Goal: Transaction & Acquisition: Purchase product/service

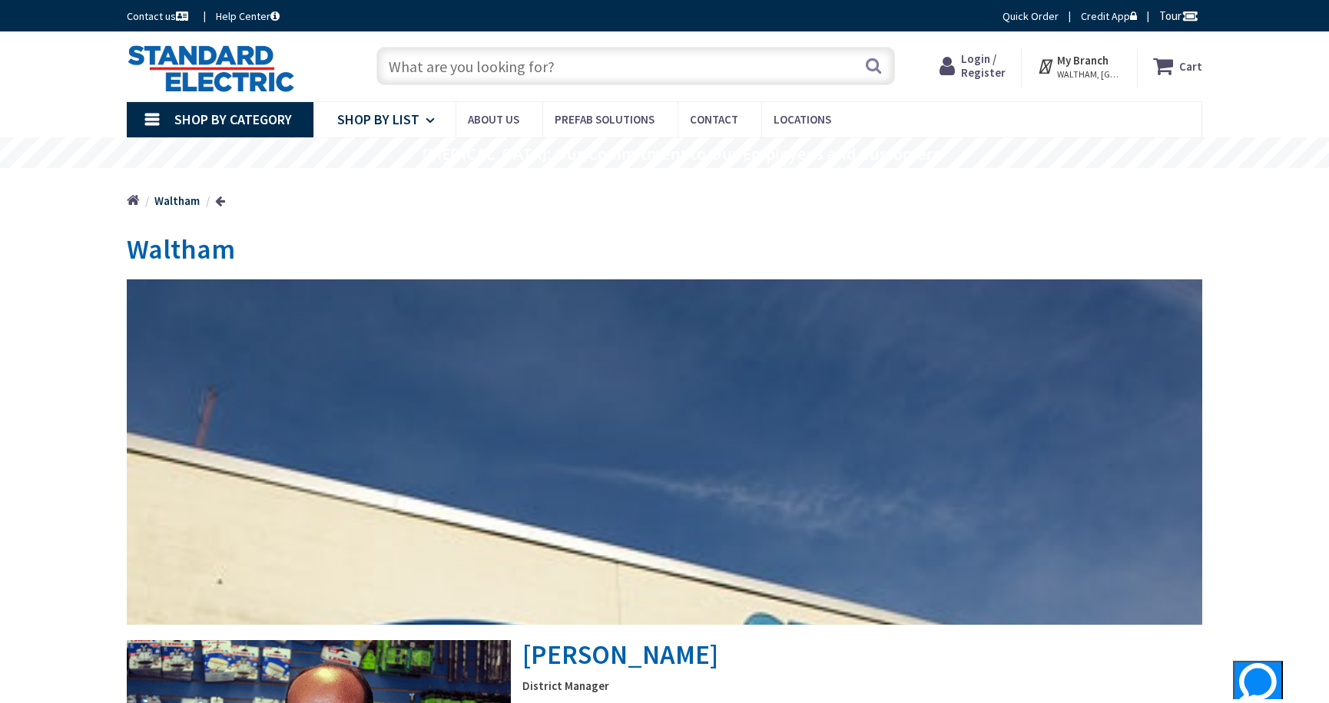
click at [393, 114] on span "Shop By List" at bounding box center [378, 120] width 82 height 18
click at [441, 64] on input "text" at bounding box center [635, 66] width 518 height 38
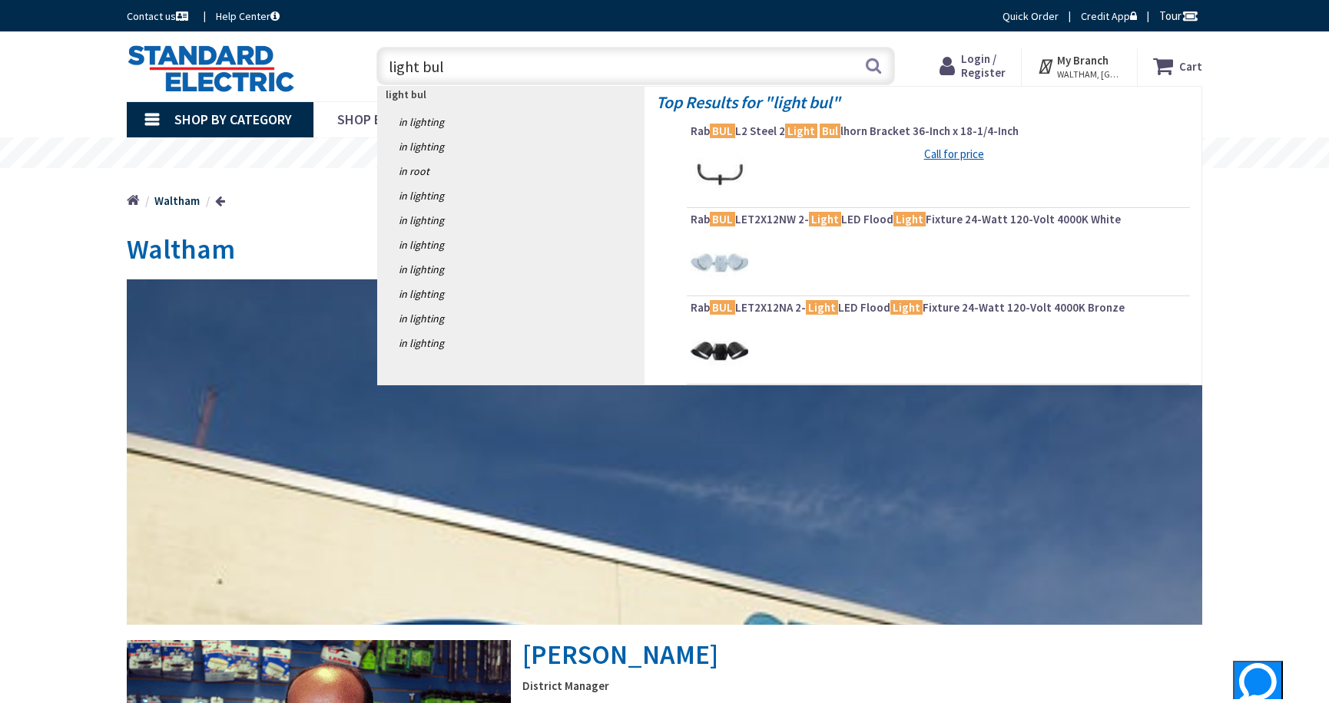
type input "light bulb"
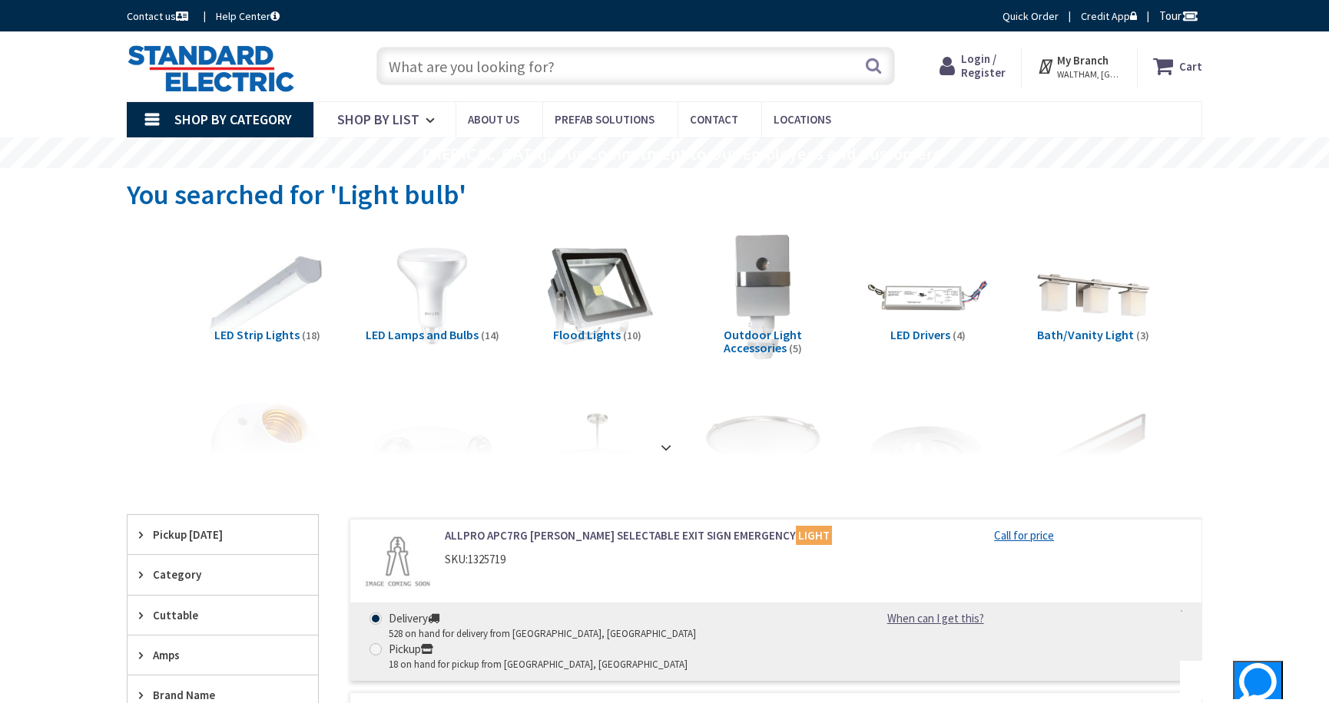
click at [419, 332] on span "LED Lamps and Bulbs" at bounding box center [422, 334] width 113 height 15
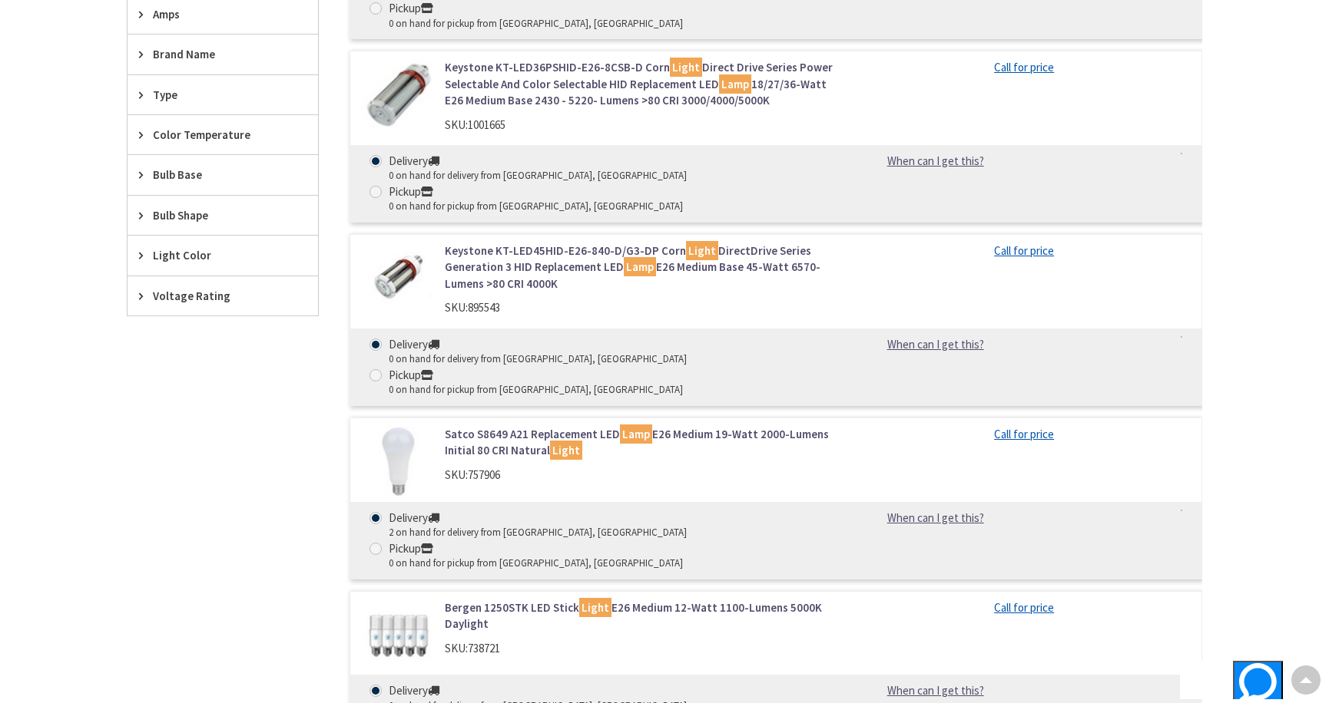
scroll to position [640, 0]
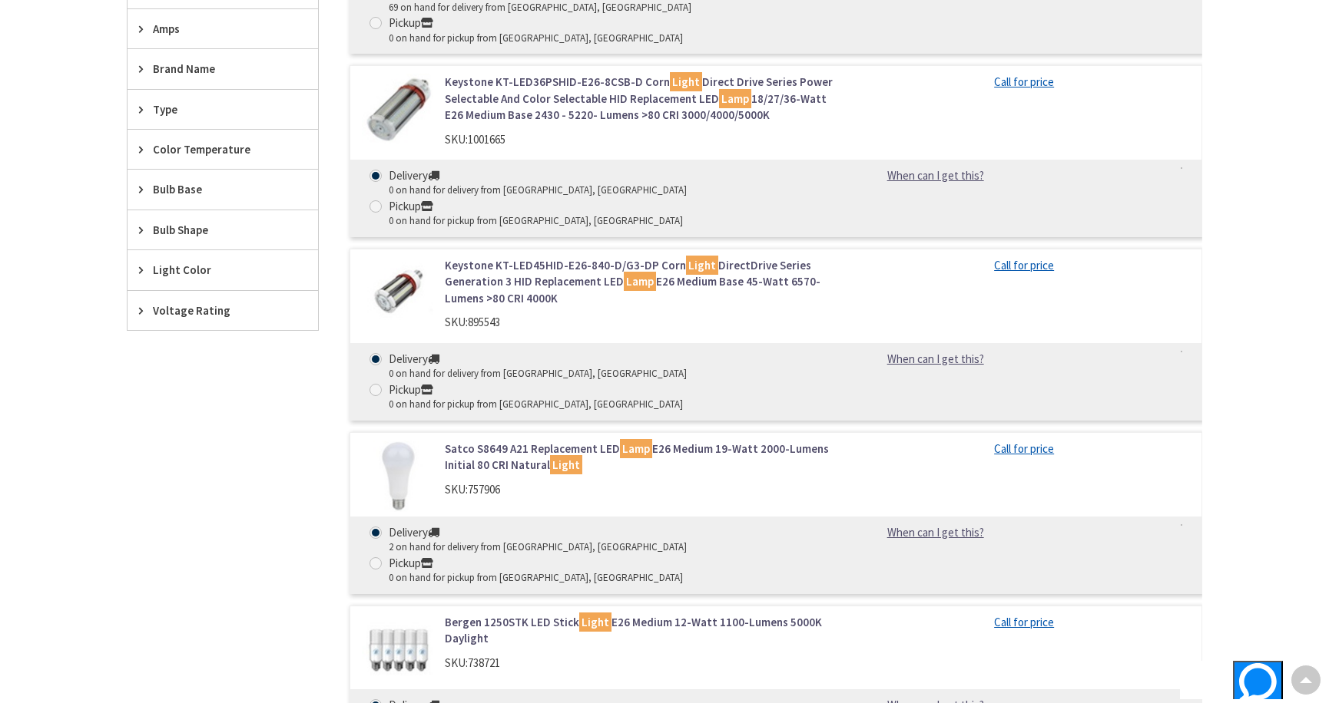
click at [184, 180] on div "Bulb Base" at bounding box center [222, 189] width 190 height 39
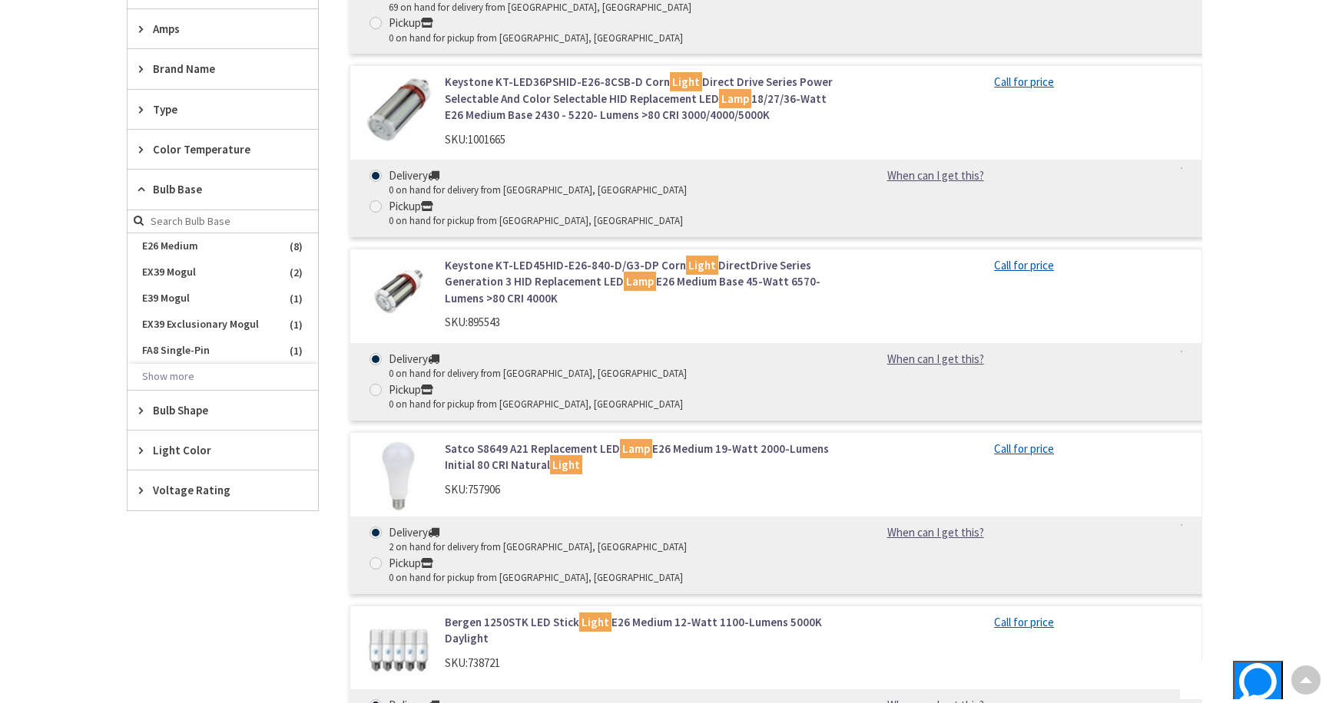
click at [184, 180] on div "Bulb Base" at bounding box center [222, 190] width 190 height 40
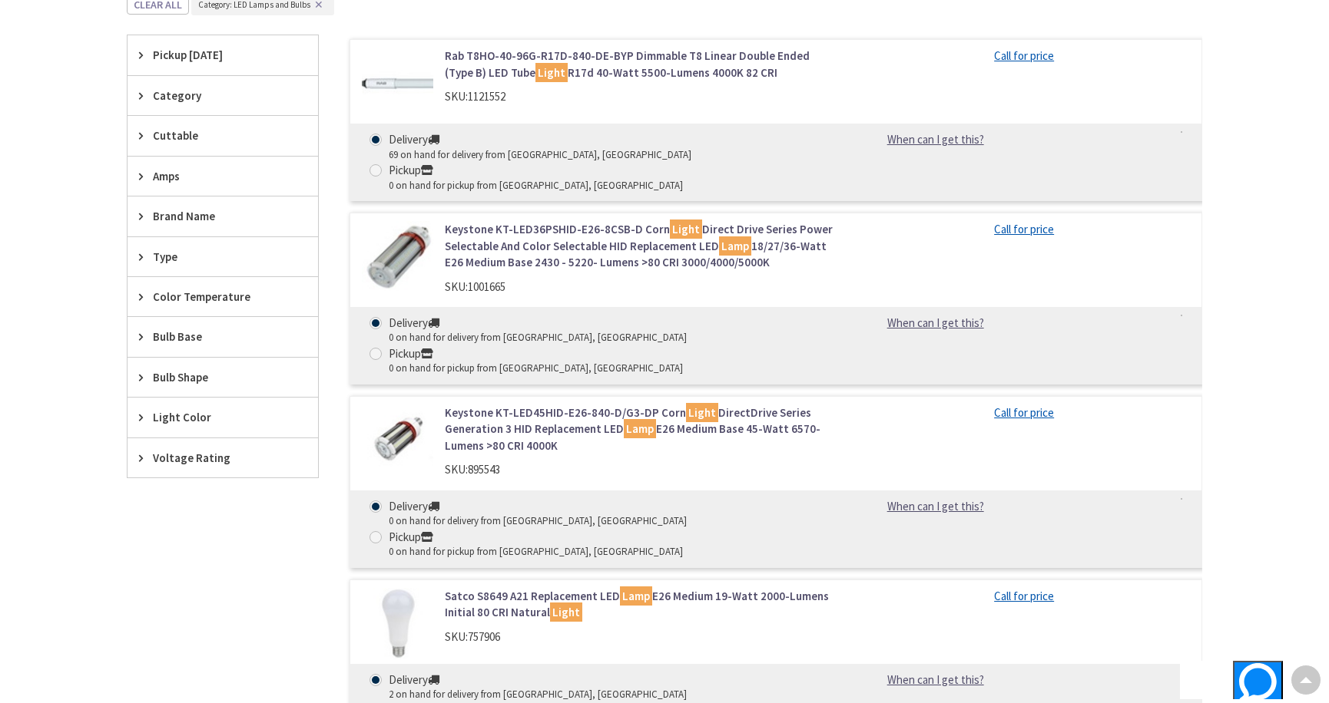
scroll to position [487, 0]
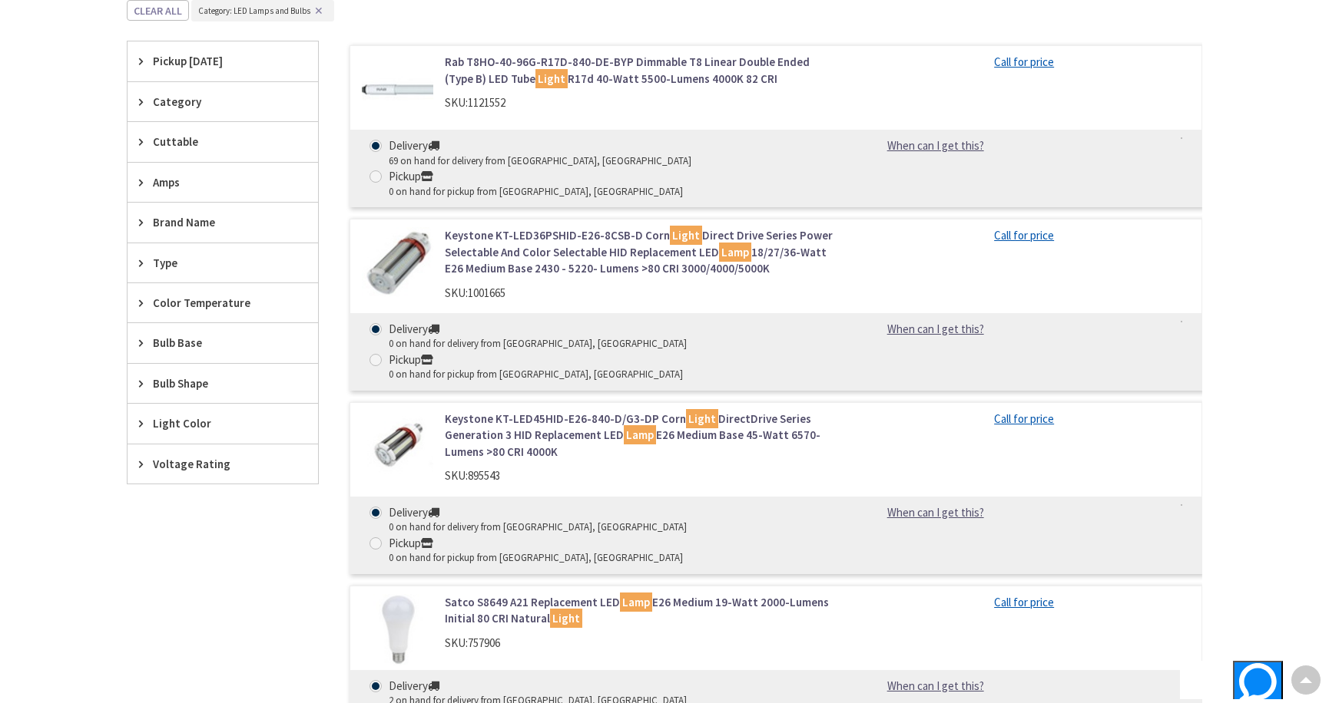
click at [185, 101] on span "Category" at bounding box center [215, 102] width 125 height 16
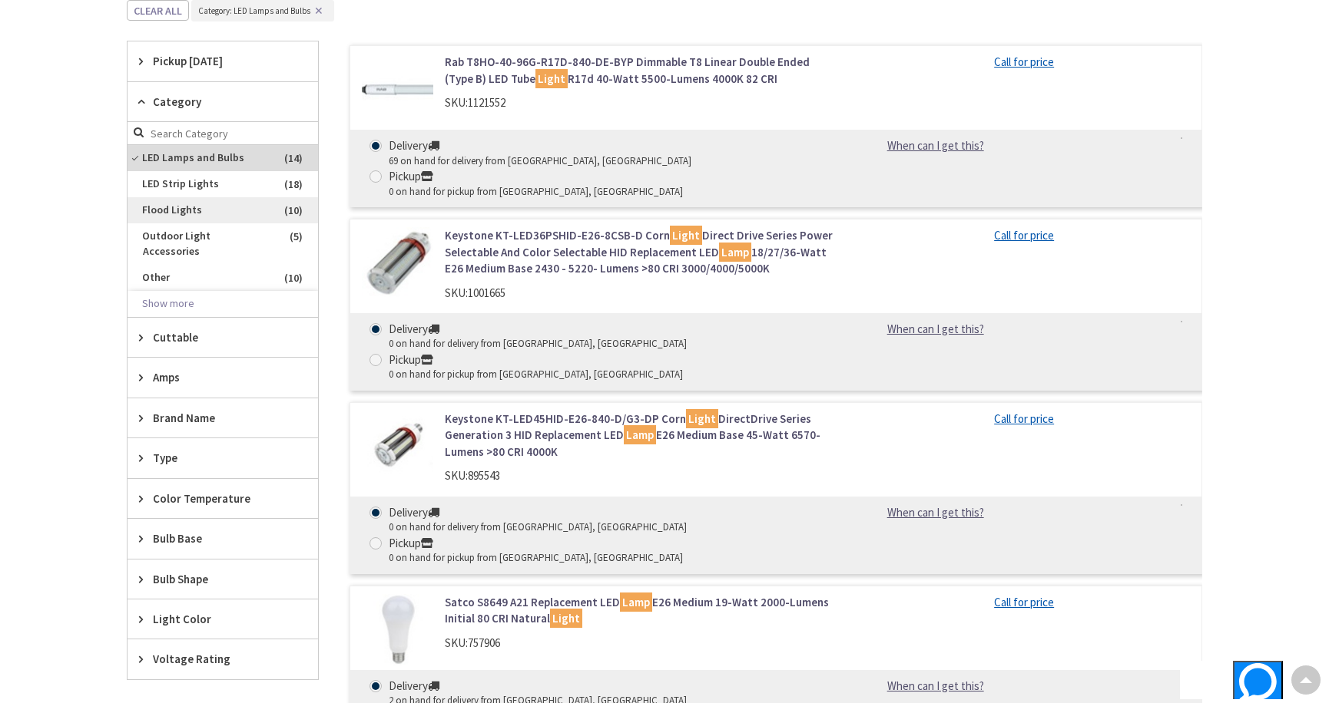
click at [185, 205] on span "Flood Lights" at bounding box center [222, 210] width 190 height 26
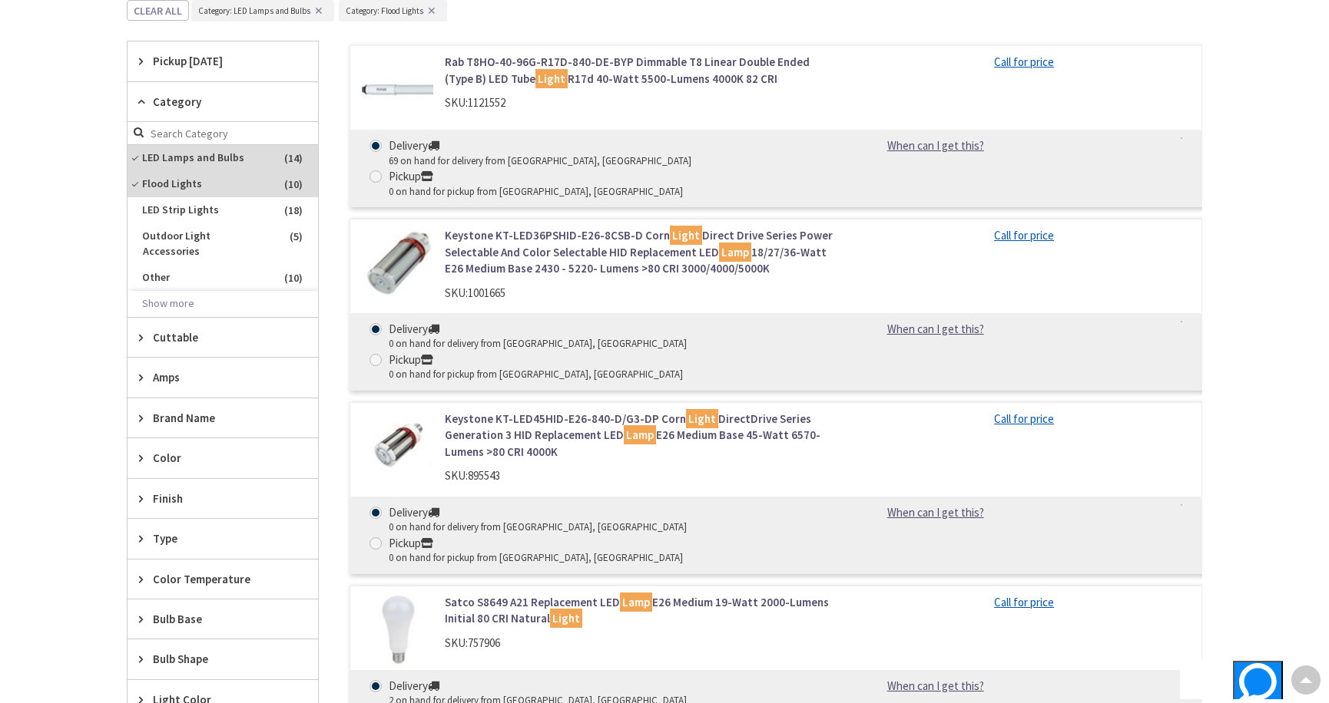
click at [185, 205] on span "LED Strip Lights" at bounding box center [222, 210] width 190 height 26
click at [185, 197] on span "Flood Lights" at bounding box center [222, 184] width 190 height 26
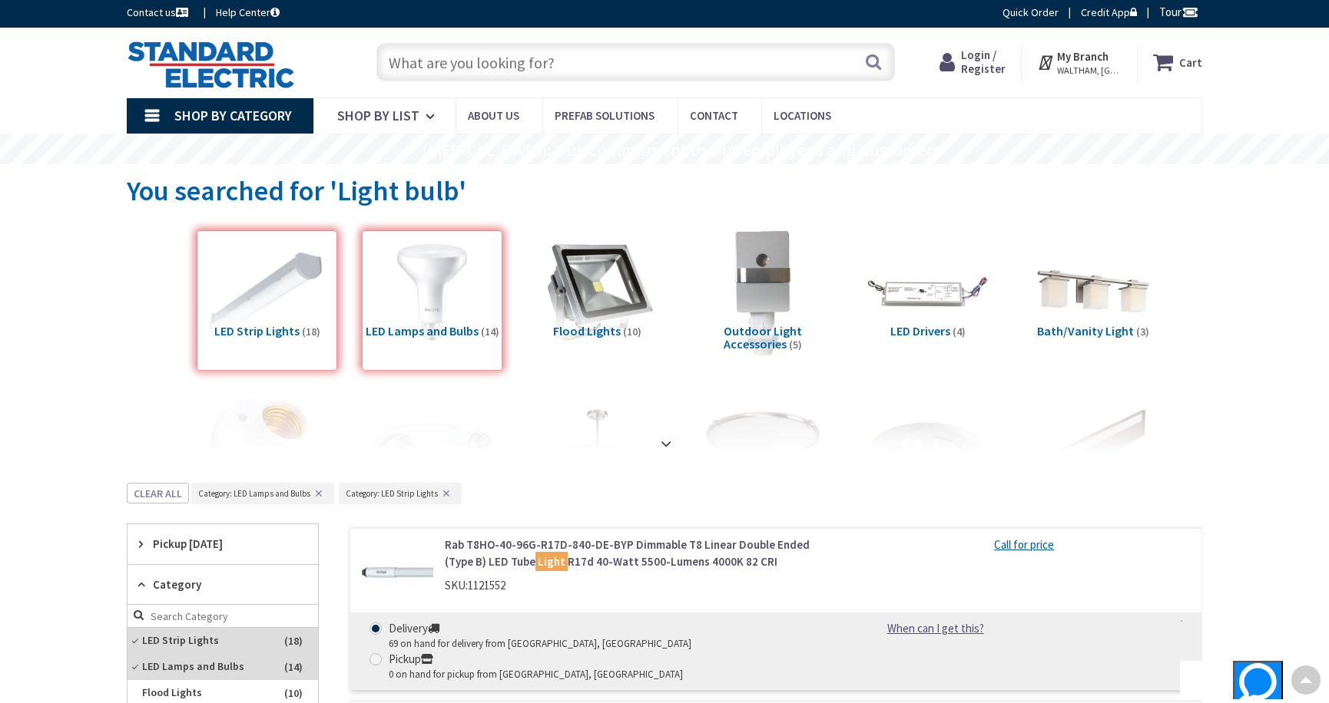
scroll to position [0, 0]
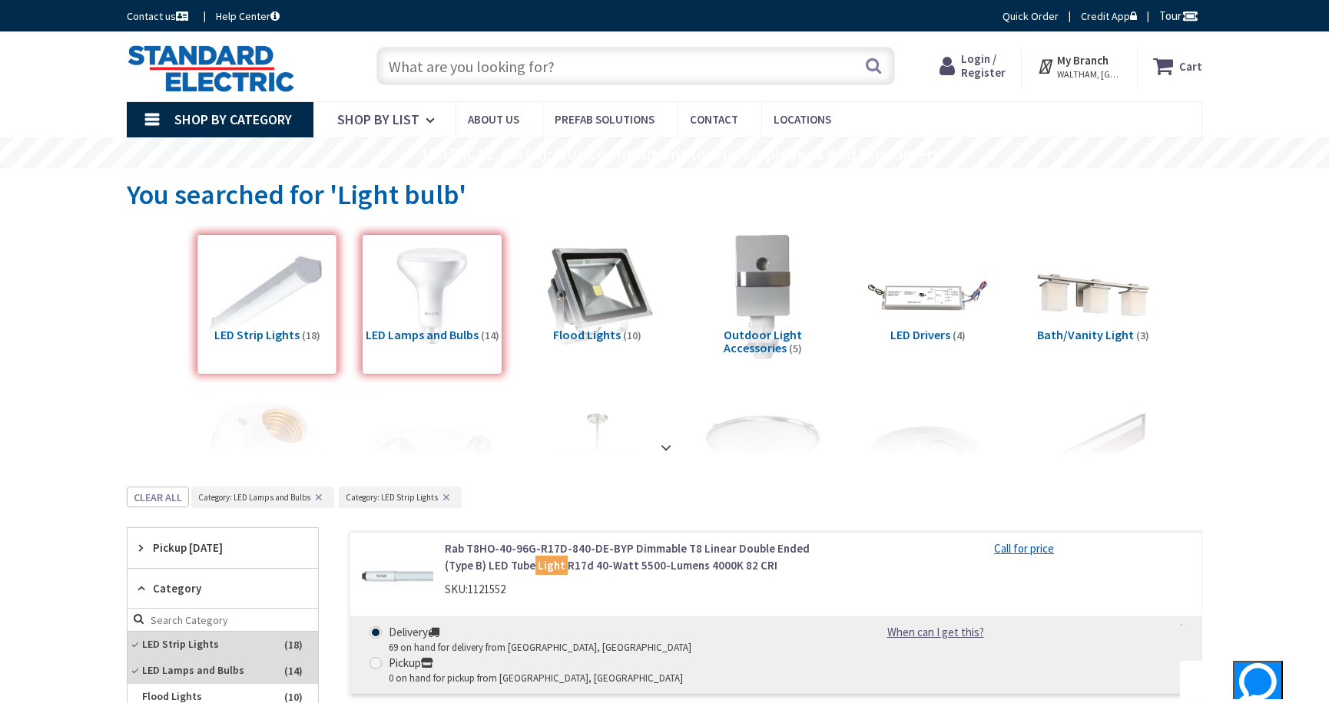
drag, startPoint x: 593, startPoint y: 56, endPoint x: 64, endPoint y: 56, distance: 529.1
click at [64, 56] on div "Skip to Content Toggle Nav Search Cart My Cart Close" at bounding box center [664, 66] width 1329 height 70
drag, startPoint x: 607, startPoint y: 75, endPoint x: 506, endPoint y: 74, distance: 101.4
click at [506, 74] on input "text" at bounding box center [635, 66] width 518 height 38
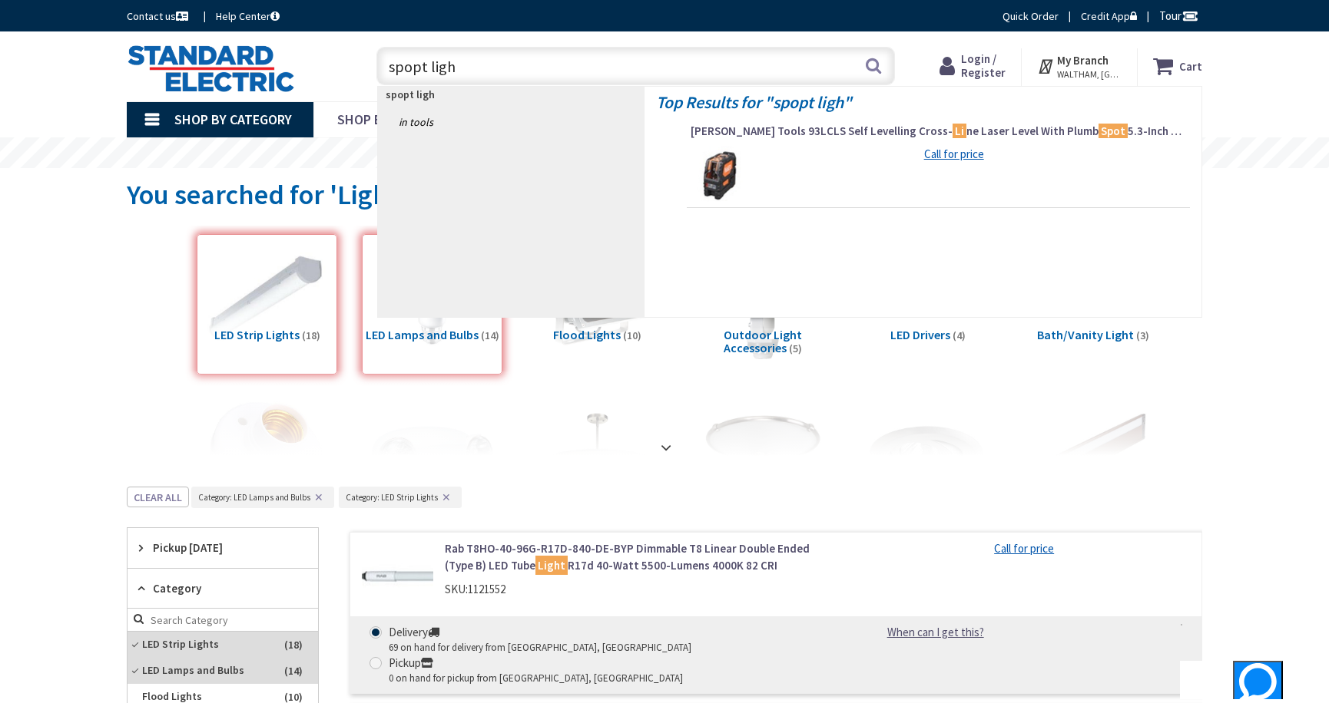
type input "spopt light"
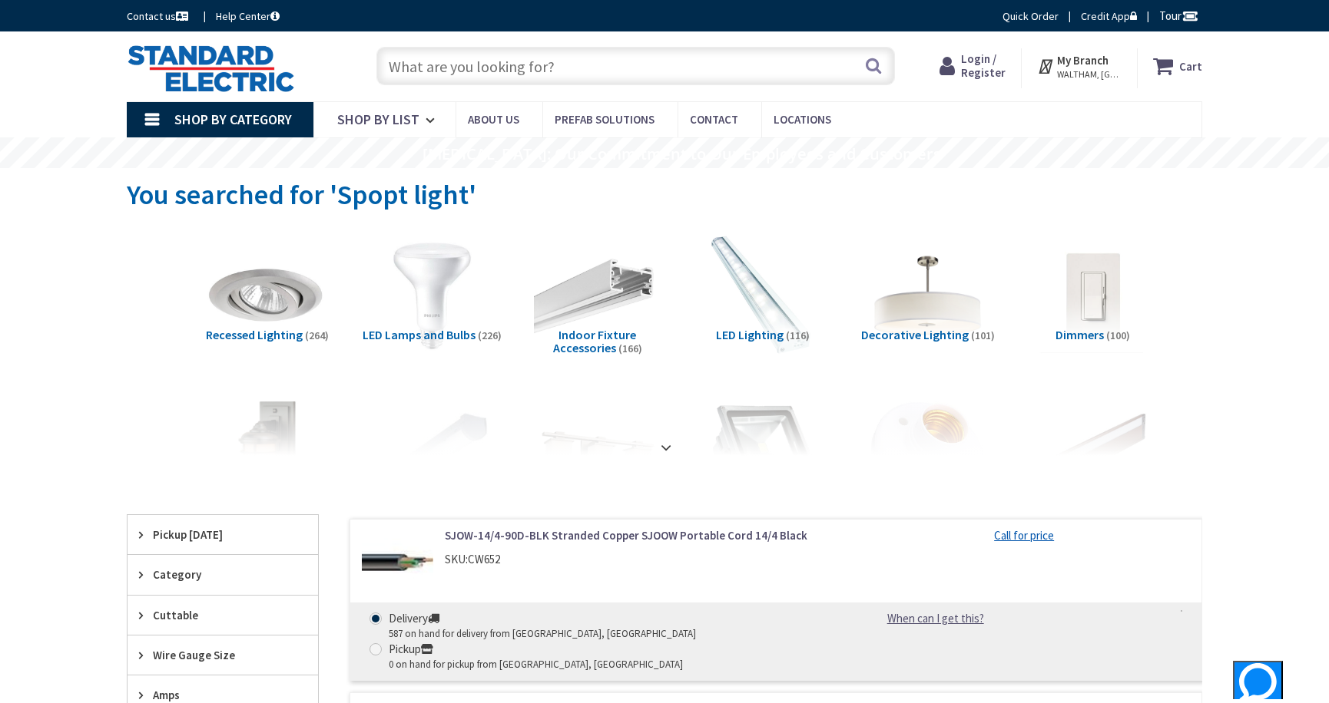
click at [438, 315] on img at bounding box center [431, 296] width 139 height 139
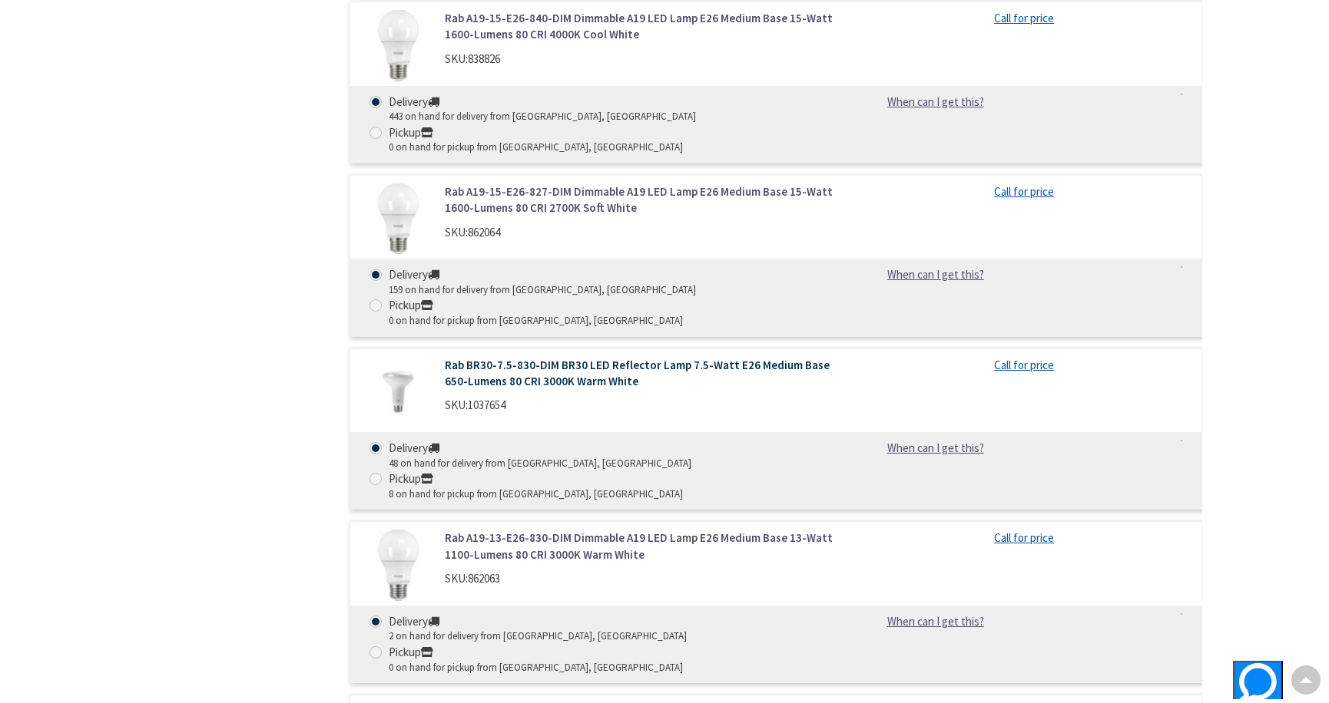
scroll to position [1101, 0]
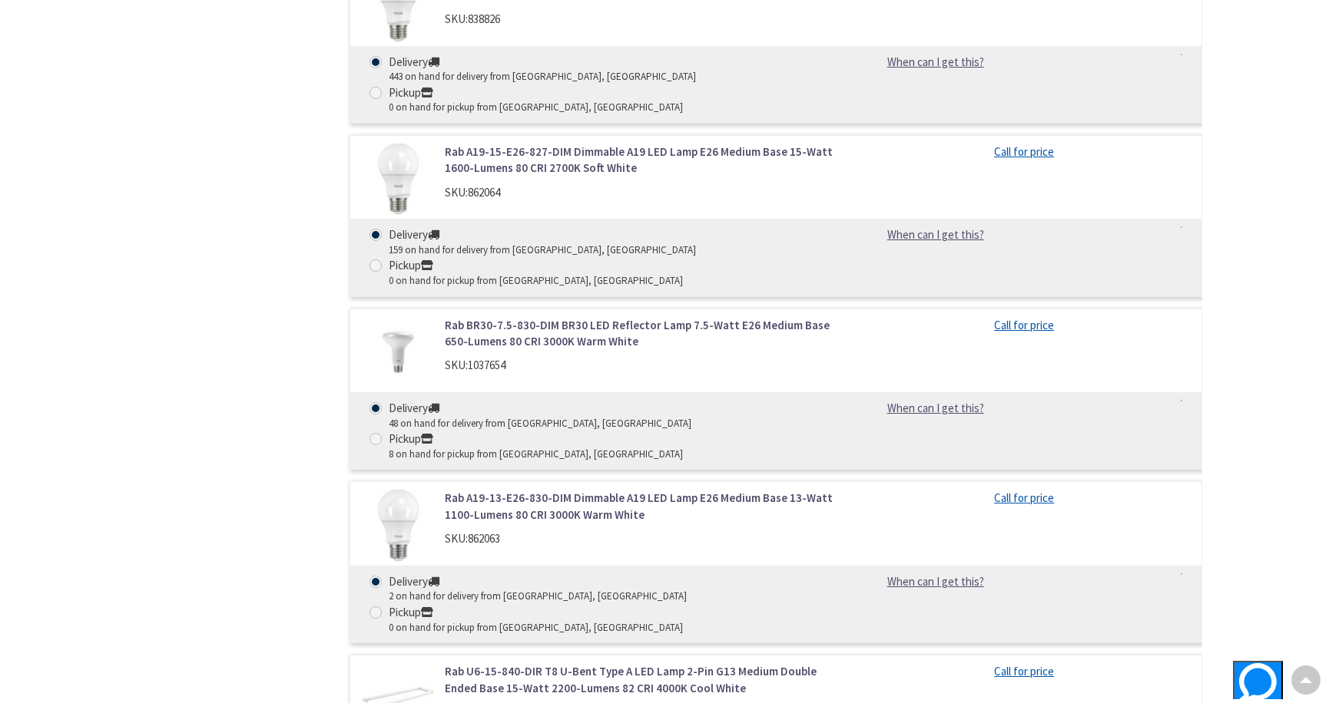
click at [492, 317] on link "Rab BR30-7.5-830-DIM BR30 LED Reflector Lamp 7.5-Watt E26 Medium Base 650-Lumen…" at bounding box center [640, 333] width 391 height 33
